Goal: Check status: Check status

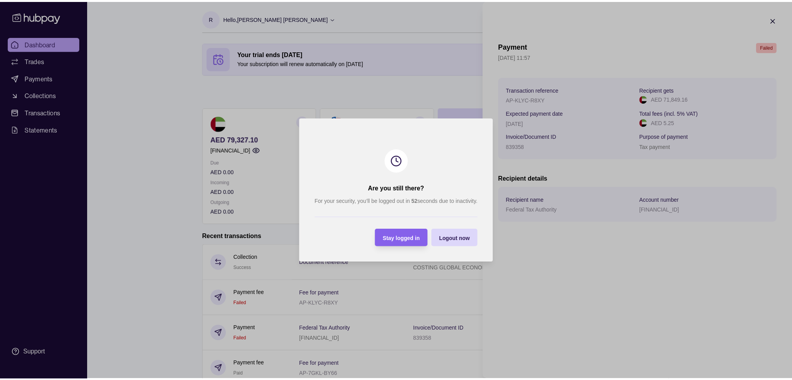
scroll to position [68, 0]
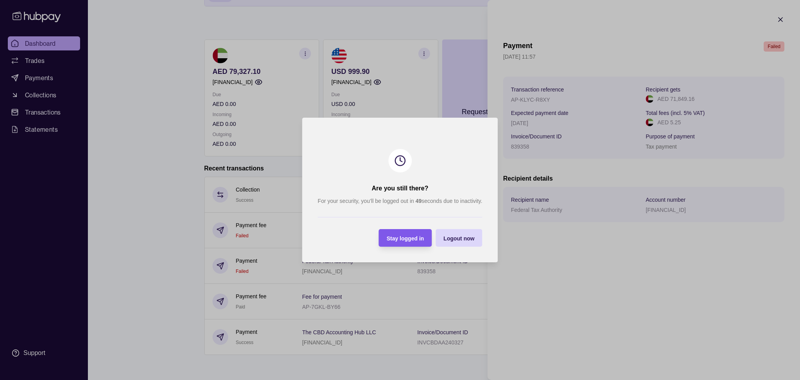
click at [416, 238] on span "Stay logged in" at bounding box center [405, 238] width 37 height 6
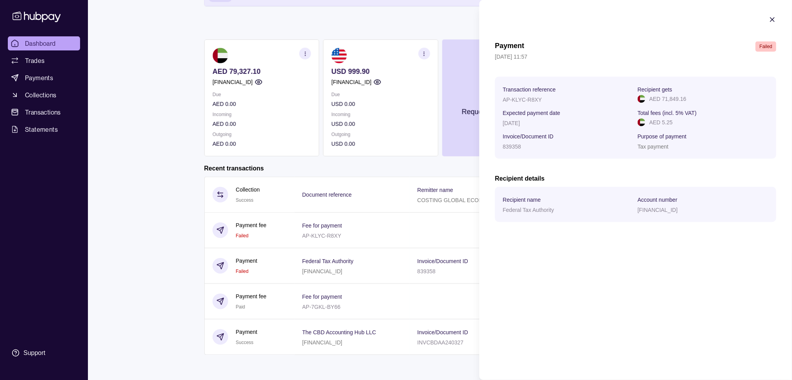
click at [771, 20] on icon "button" at bounding box center [772, 20] width 4 height 4
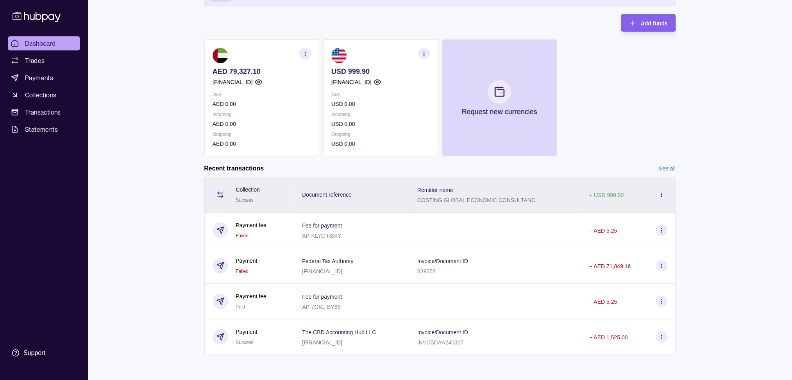
click at [260, 201] on div "Collection Success" at bounding box center [249, 194] width 74 height 19
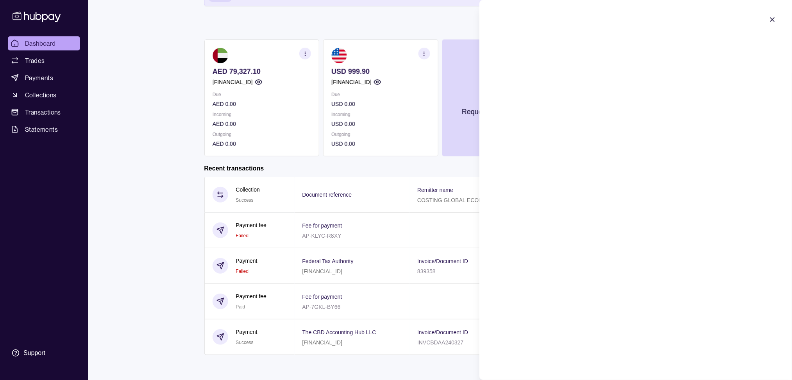
click at [772, 20] on icon "button" at bounding box center [772, 20] width 4 height 4
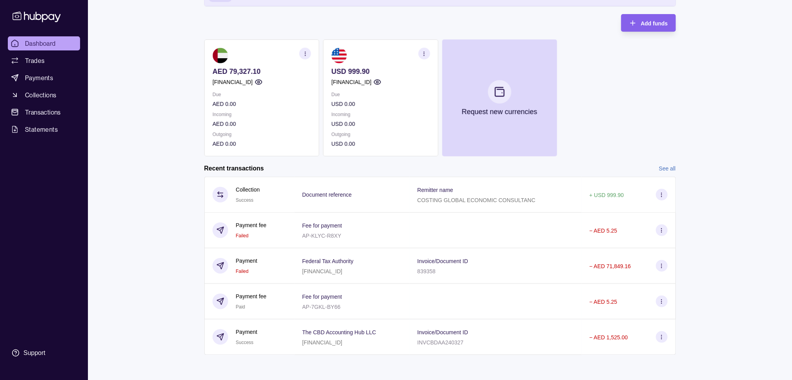
click at [38, 43] on span "Dashboard" at bounding box center [40, 43] width 31 height 9
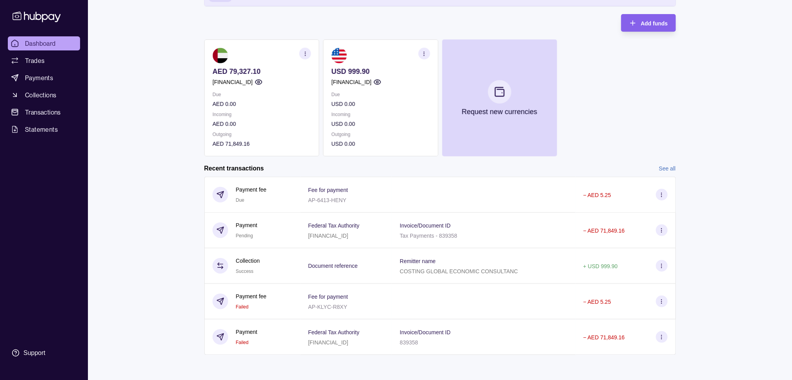
click at [665, 169] on link "See all" at bounding box center [667, 168] width 17 height 9
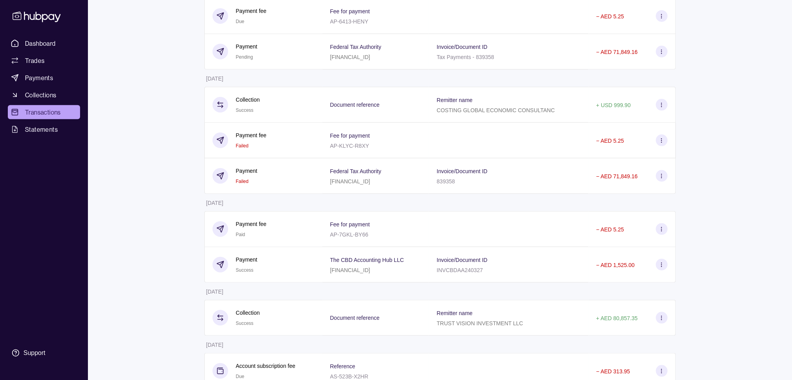
scroll to position [130, 0]
